Goal: Task Accomplishment & Management: Manage account settings

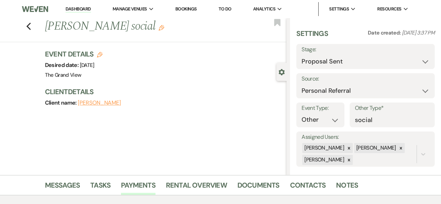
select select "6"
select select "12"
select select "13"
click at [83, 9] on link "Dashboard" at bounding box center [78, 9] width 25 height 7
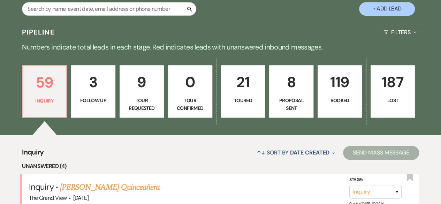
scroll to position [429, 0]
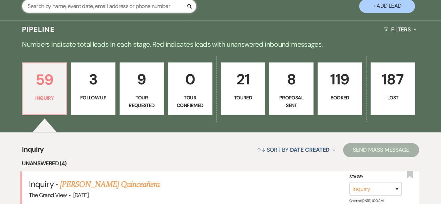
click at [110, 9] on input "text" at bounding box center [109, 6] width 174 height 14
type input "[DATE]"
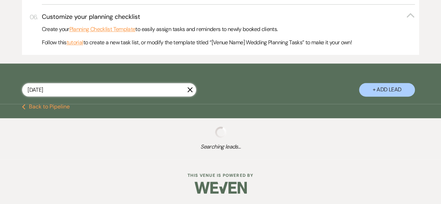
select select "6"
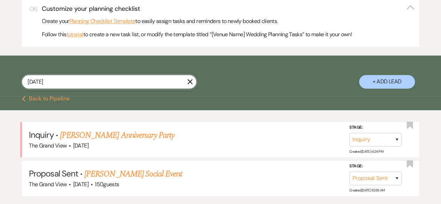
scroll to position [410, 0]
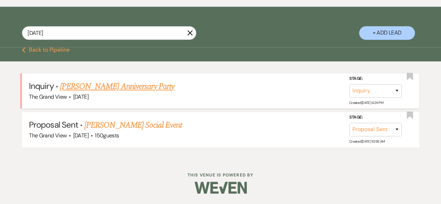
click at [151, 89] on link "[PERSON_NAME] Anniversary Party" at bounding box center [117, 86] width 114 height 13
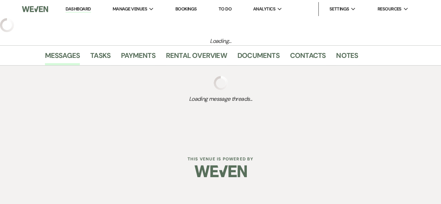
select select "5"
select select "17"
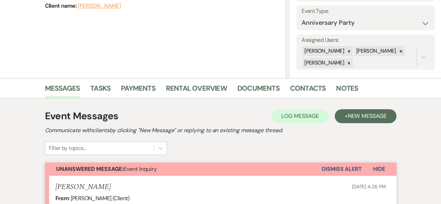
scroll to position [97, 0]
